Goal: Information Seeking & Learning: Learn about a topic

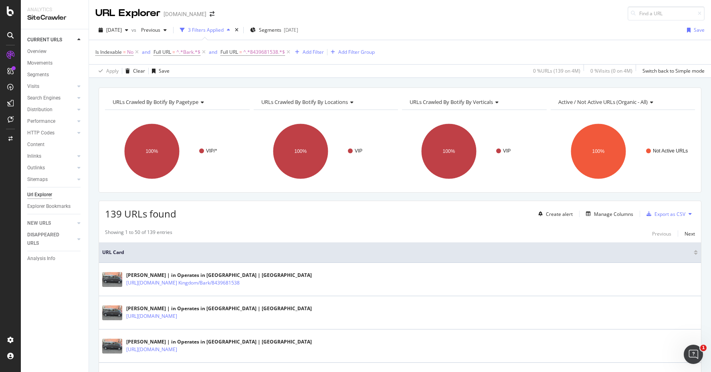
scroll to position [184, 0]
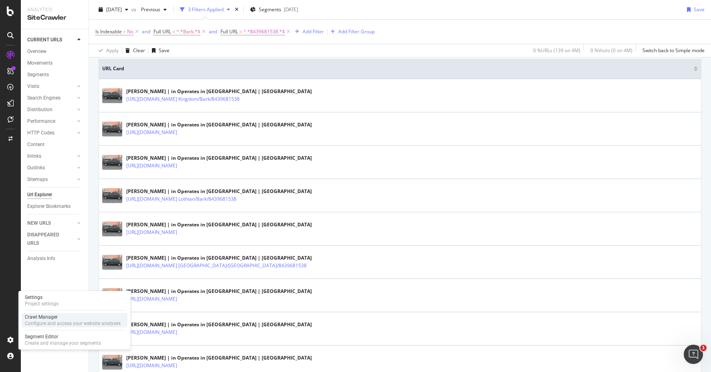
click at [57, 320] on div "Crawl Manager" at bounding box center [73, 317] width 96 height 6
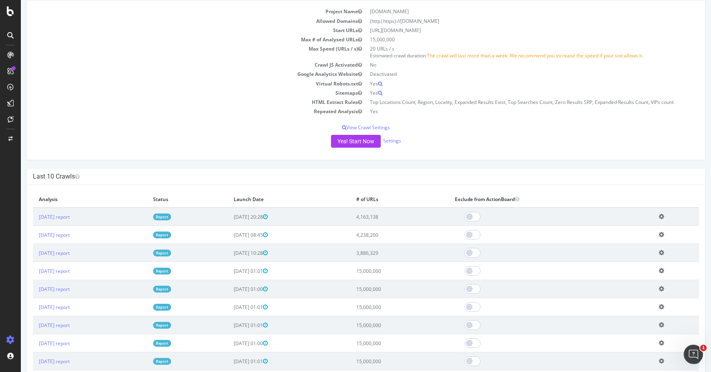
scroll to position [85, 0]
click at [45, 102] on div "LogAnalyzer" at bounding box center [45, 105] width 31 height 8
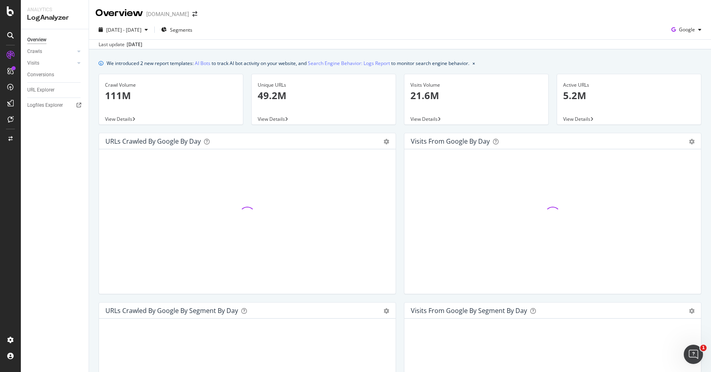
drag, startPoint x: 522, startPoint y: 18, endPoint x: 496, endPoint y: 26, distance: 27.2
click at [522, 18] on div "Overview [DOMAIN_NAME]" at bounding box center [400, 10] width 622 height 20
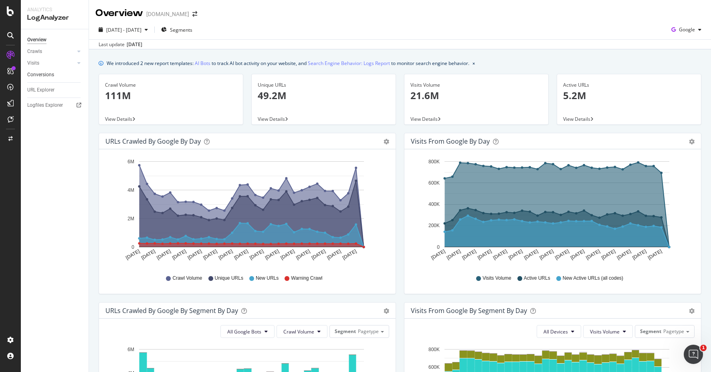
drag, startPoint x: 42, startPoint y: 90, endPoint x: 81, endPoint y: 74, distance: 42.1
click at [42, 90] on div "URL Explorer" at bounding box center [40, 90] width 27 height 8
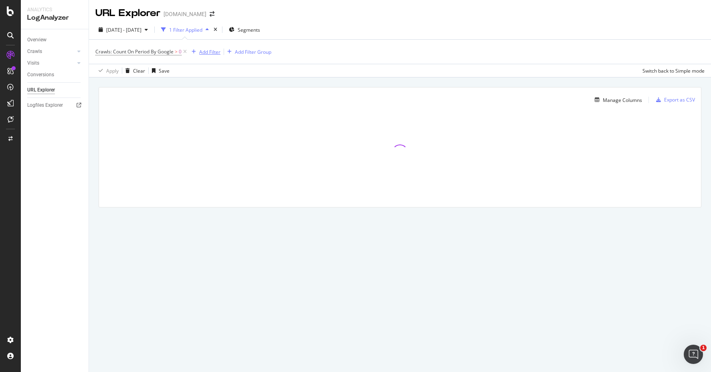
click at [209, 53] on div "Add Filter" at bounding box center [209, 52] width 21 height 7
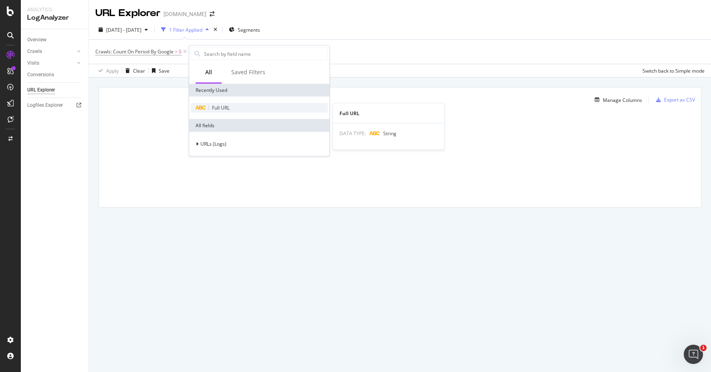
click at [222, 104] on span "Full URL" at bounding box center [221, 107] width 18 height 7
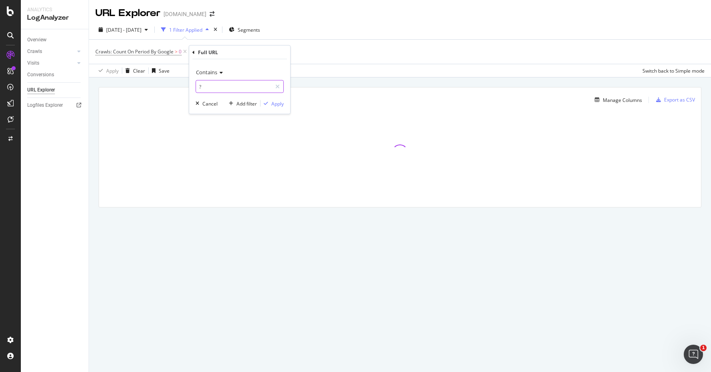
click at [224, 87] on input "?" at bounding box center [234, 86] width 76 height 13
type input "Bark"
click at [276, 105] on div "Apply" at bounding box center [278, 103] width 12 height 7
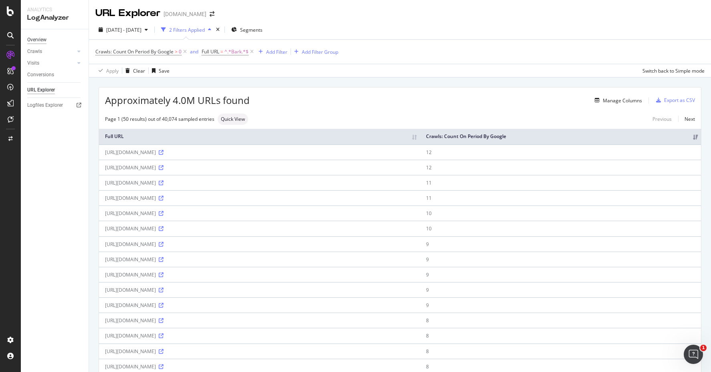
click at [46, 42] on div "Overview" at bounding box center [36, 40] width 19 height 8
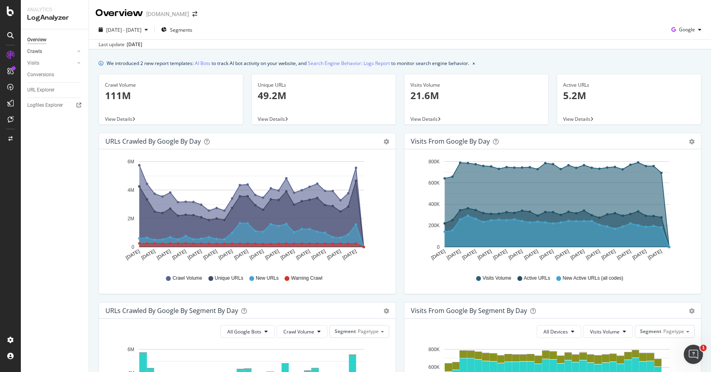
click at [45, 51] on link "Crawls" at bounding box center [51, 51] width 48 height 8
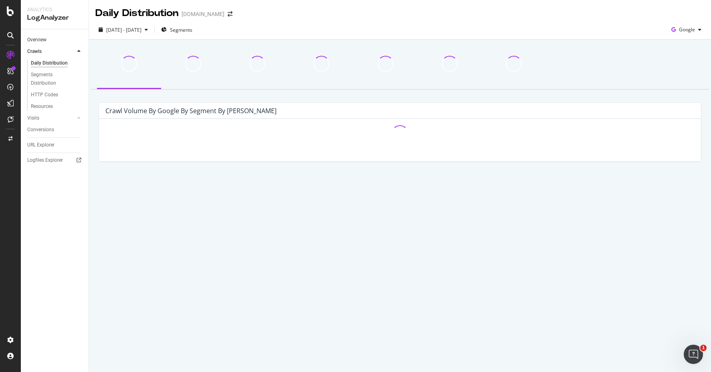
click at [55, 44] on link "Overview" at bounding box center [55, 40] width 56 height 8
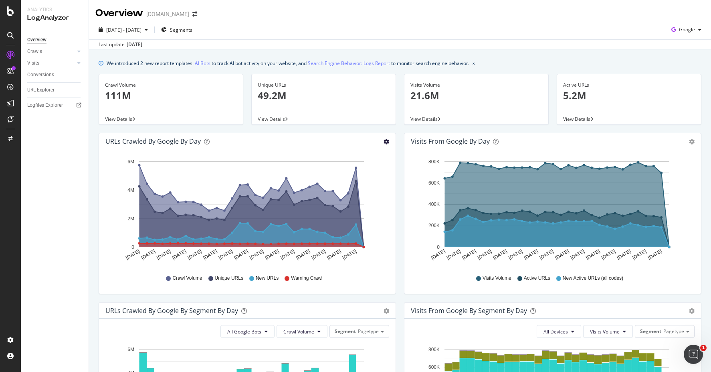
click at [384, 141] on icon "gear" at bounding box center [387, 142] width 6 height 6
drag, startPoint x: 415, startPoint y: 22, endPoint x: 406, endPoint y: 25, distance: 9.0
click at [415, 22] on div "[DATE] - [DATE] Segments Google Last update [DATE]" at bounding box center [400, 34] width 622 height 29
click at [187, 34] on div "Segments" at bounding box center [176, 30] width 31 height 12
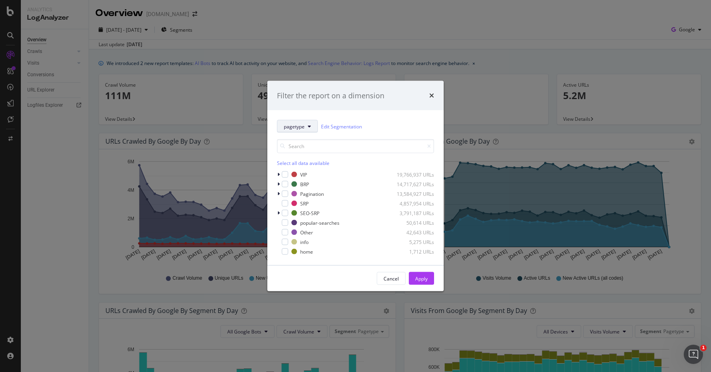
click at [298, 132] on button "pagetype" at bounding box center [297, 126] width 41 height 13
click at [317, 113] on div "pagetype Edit Segmentation Select all data available VIP 19,766,937 URLs BRP 14…" at bounding box center [356, 187] width 176 height 155
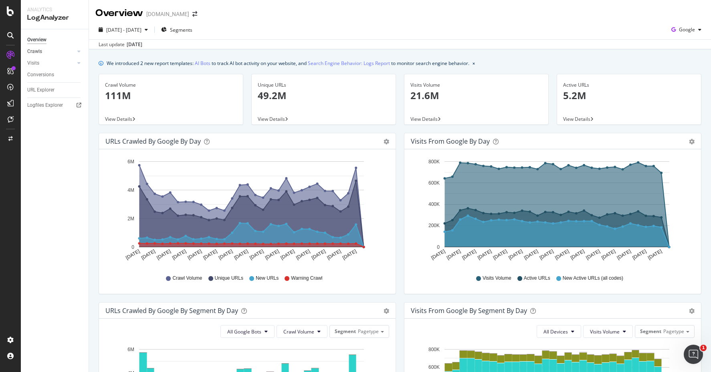
click at [70, 51] on div at bounding box center [71, 51] width 8 height 8
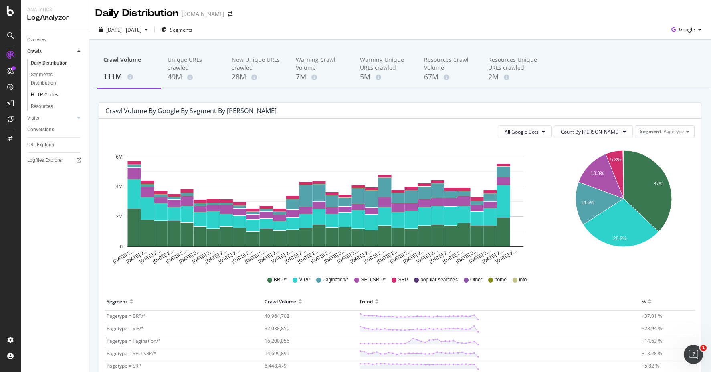
click at [64, 95] on link "HTTP Codes" at bounding box center [57, 95] width 52 height 8
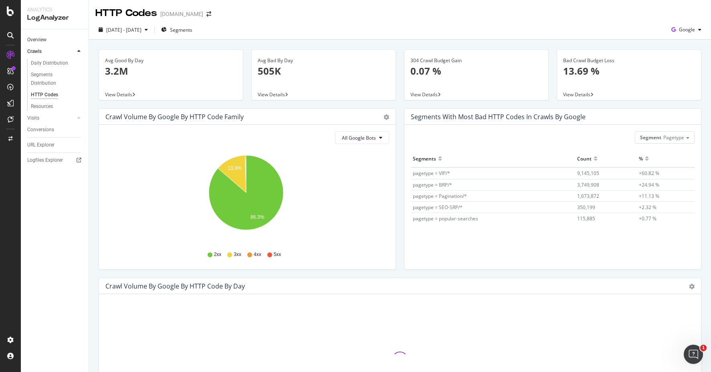
click at [52, 41] on link "Overview" at bounding box center [55, 40] width 56 height 8
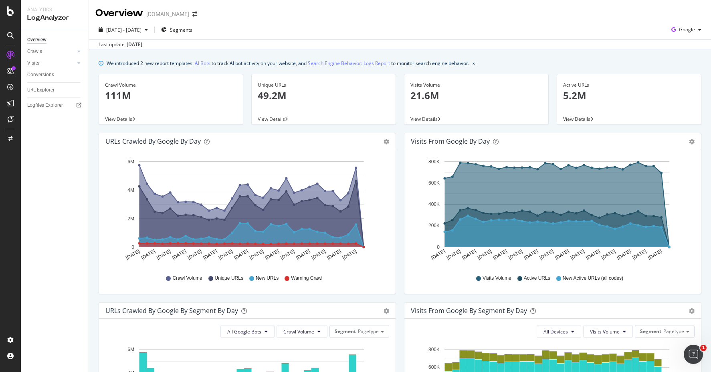
click at [316, 27] on div "[DATE] - [DATE] Segments Google" at bounding box center [400, 31] width 622 height 16
click at [52, 86] on div "URL Explorer" at bounding box center [40, 90] width 27 height 8
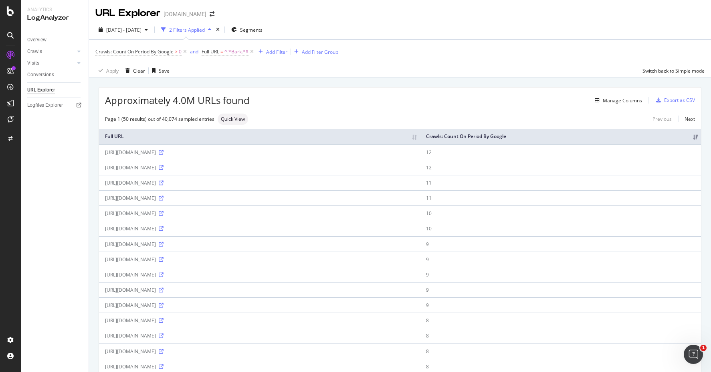
click at [450, 58] on div "Crawls: Count On Period By Google > 0 and Full URL = ^.*Bark.*$ Add Filter Add …" at bounding box center [400, 52] width 610 height 24
